Goal: Transaction & Acquisition: Purchase product/service

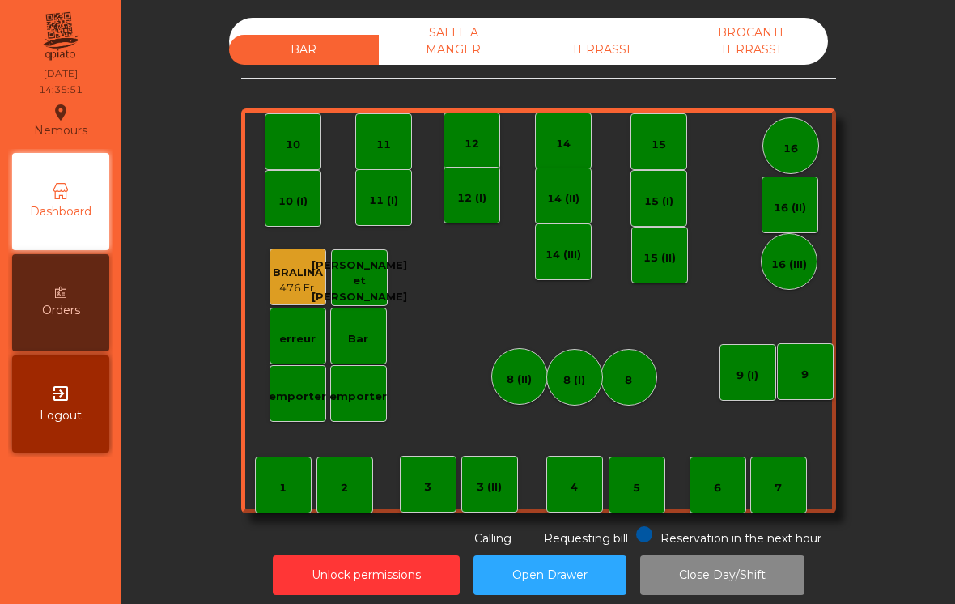
click at [640, 42] on div "TERRASSE" at bounding box center [603, 50] width 150 height 30
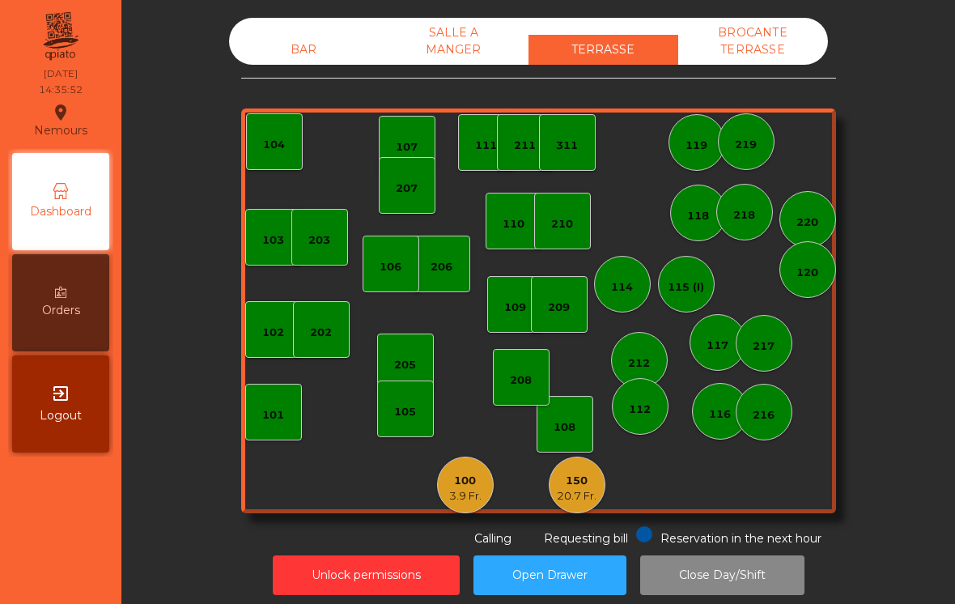
click at [587, 499] on div "20.7 Fr." at bounding box center [577, 496] width 40 height 16
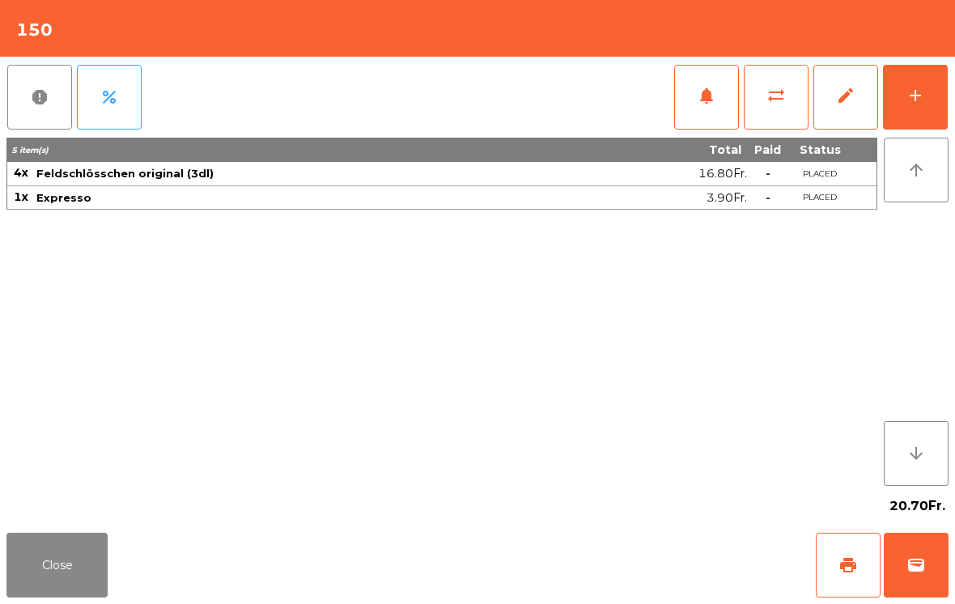
click at [920, 562] on span "wallet" at bounding box center [915, 564] width 19 height 19
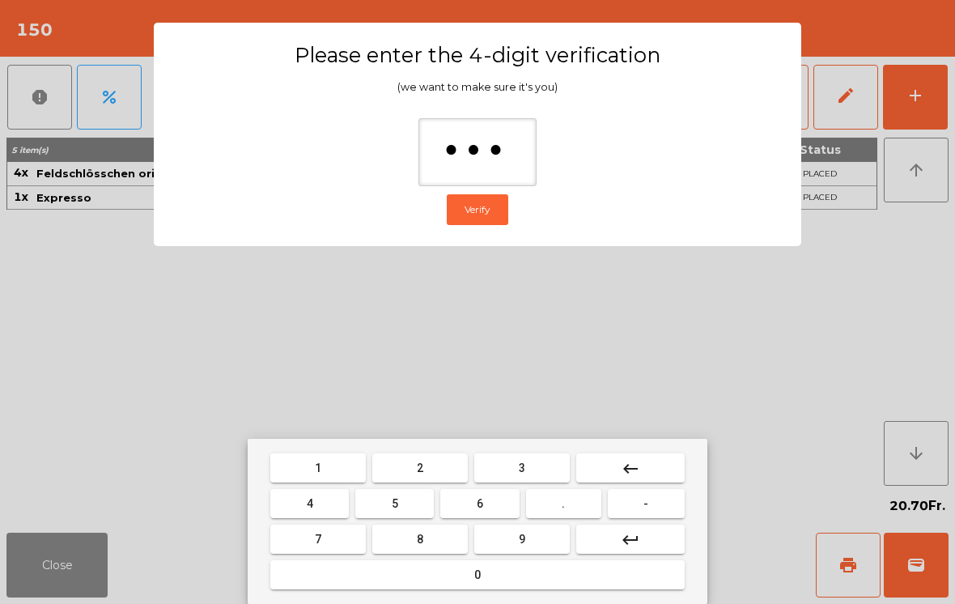
type input "****"
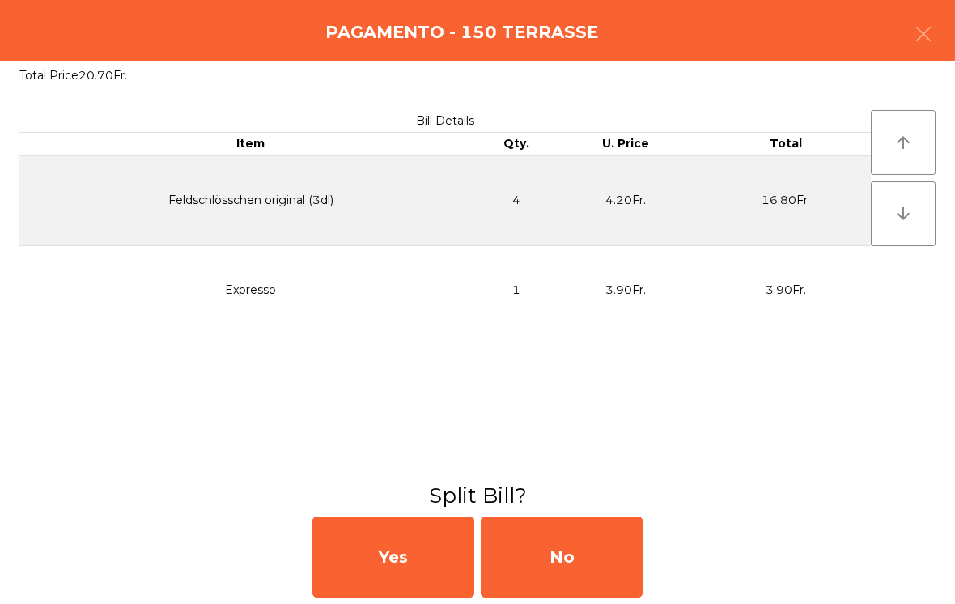
click at [589, 562] on div "No" at bounding box center [562, 556] width 162 height 81
click at [582, 579] on div "MB" at bounding box center [562, 556] width 162 height 81
click at [569, 545] on div "No" at bounding box center [562, 556] width 162 height 81
click at [587, 553] on div "No" at bounding box center [562, 556] width 162 height 81
click at [585, 570] on div "No" at bounding box center [562, 556] width 162 height 81
